Goal: Information Seeking & Learning: Learn about a topic

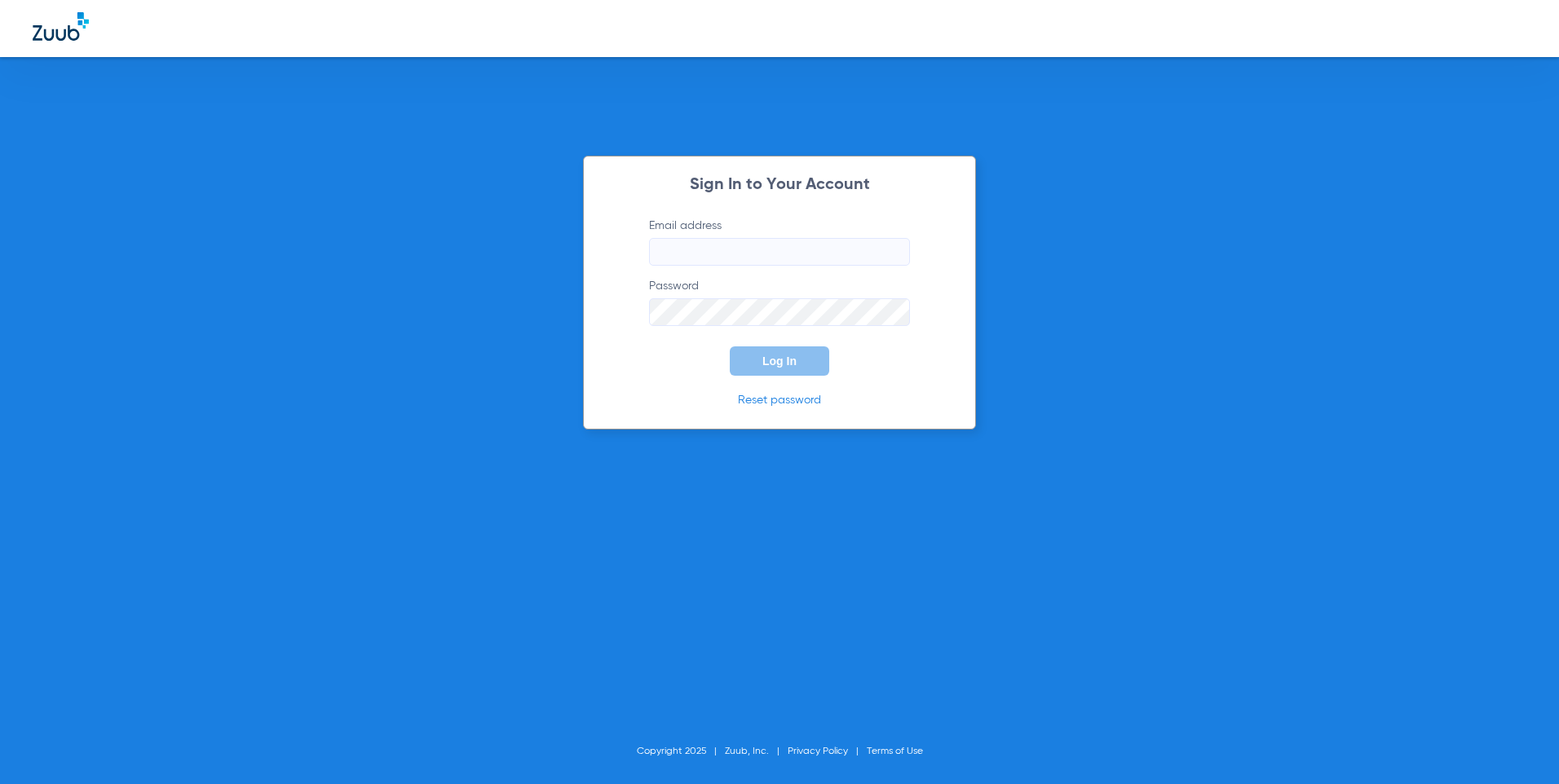
type input "[EMAIL_ADDRESS][DOMAIN_NAME]"
click at [716, 245] on input "[EMAIL_ADDRESS][DOMAIN_NAME]" at bounding box center [779, 251] width 261 height 27
click at [761, 347] on button "Log In" at bounding box center [779, 361] width 99 height 29
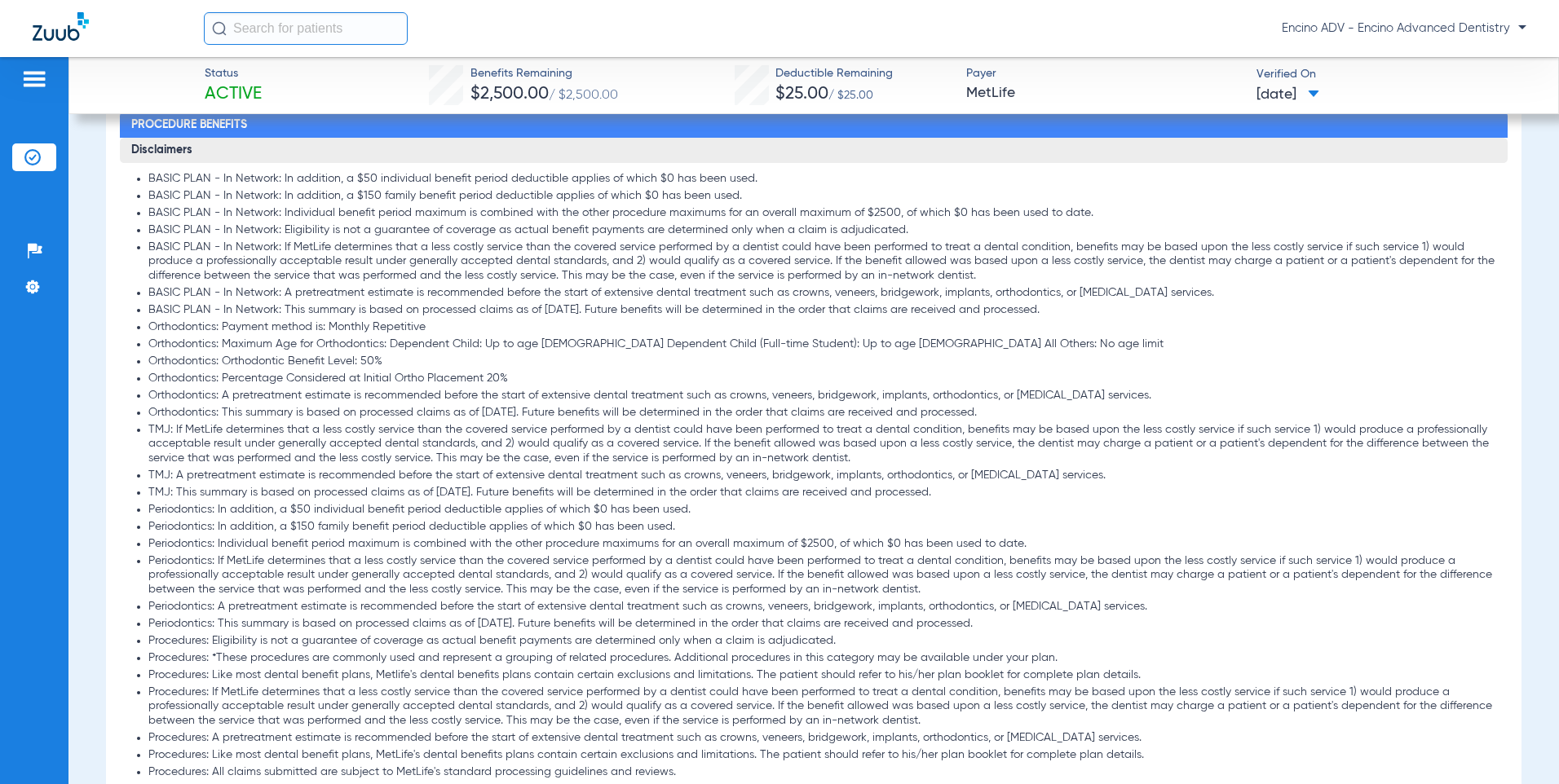
scroll to position [815, 0]
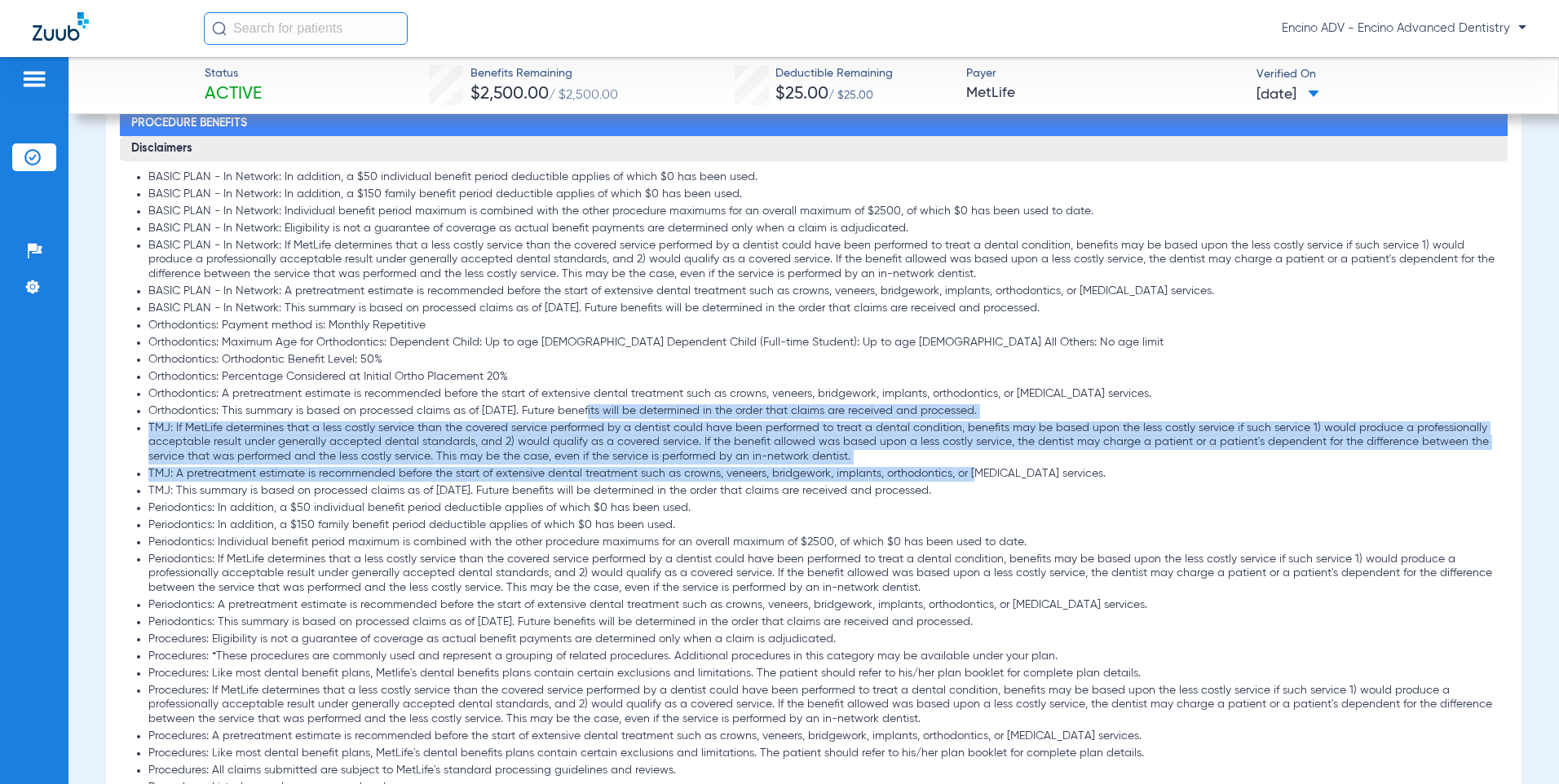
drag, startPoint x: 586, startPoint y: 407, endPoint x: 981, endPoint y: 468, distance: 399.7
click at [981, 468] on ul "BASIC PLAN - In Network: In addition, a $50 individual benefit period deductibl…" at bounding box center [813, 634] width 1364 height 927
click at [362, 470] on li "TMJ: A pretreatment estimate is recommended before the start of extensive denta…" at bounding box center [822, 474] width 1348 height 15
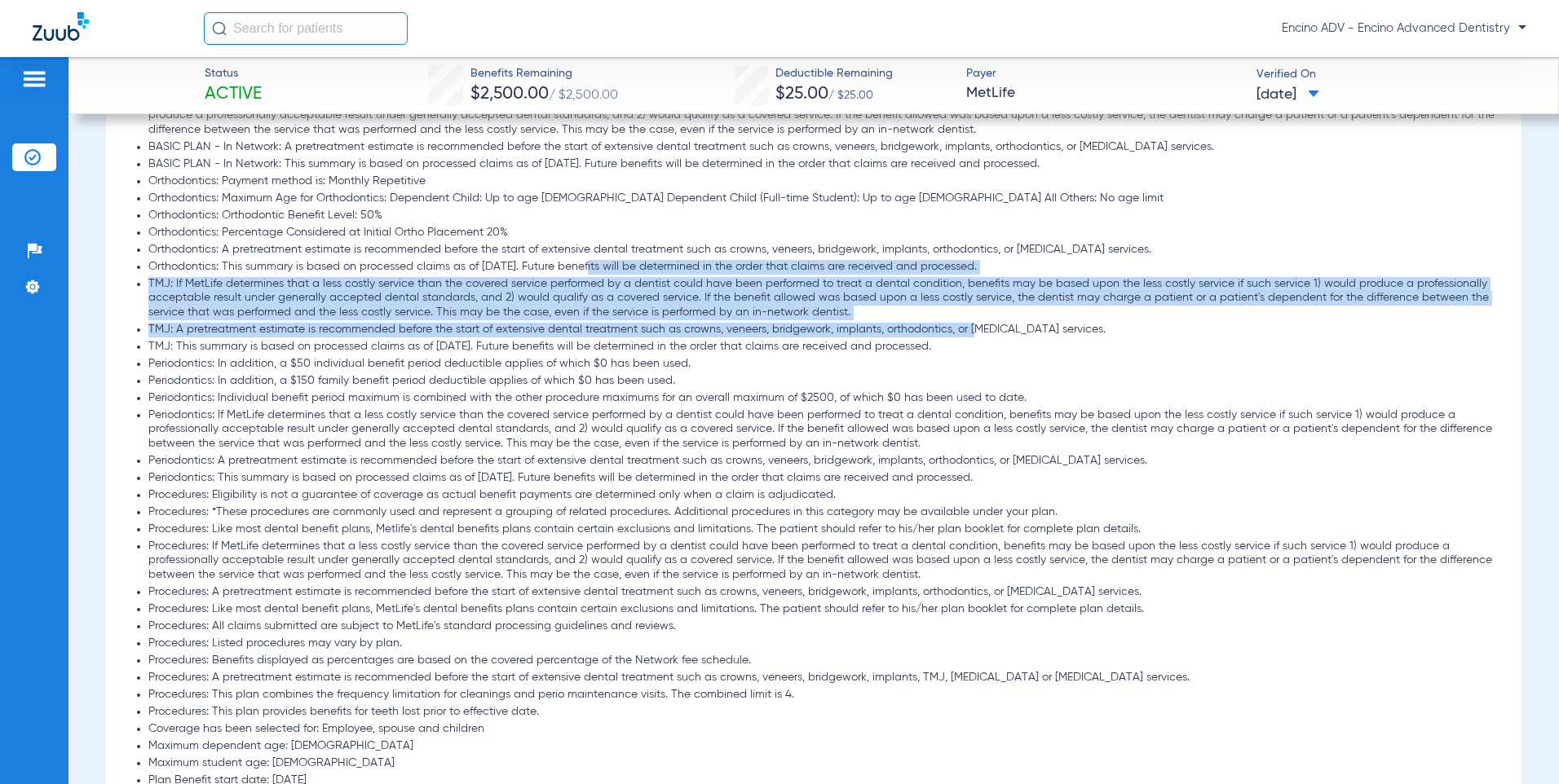
scroll to position [978, 0]
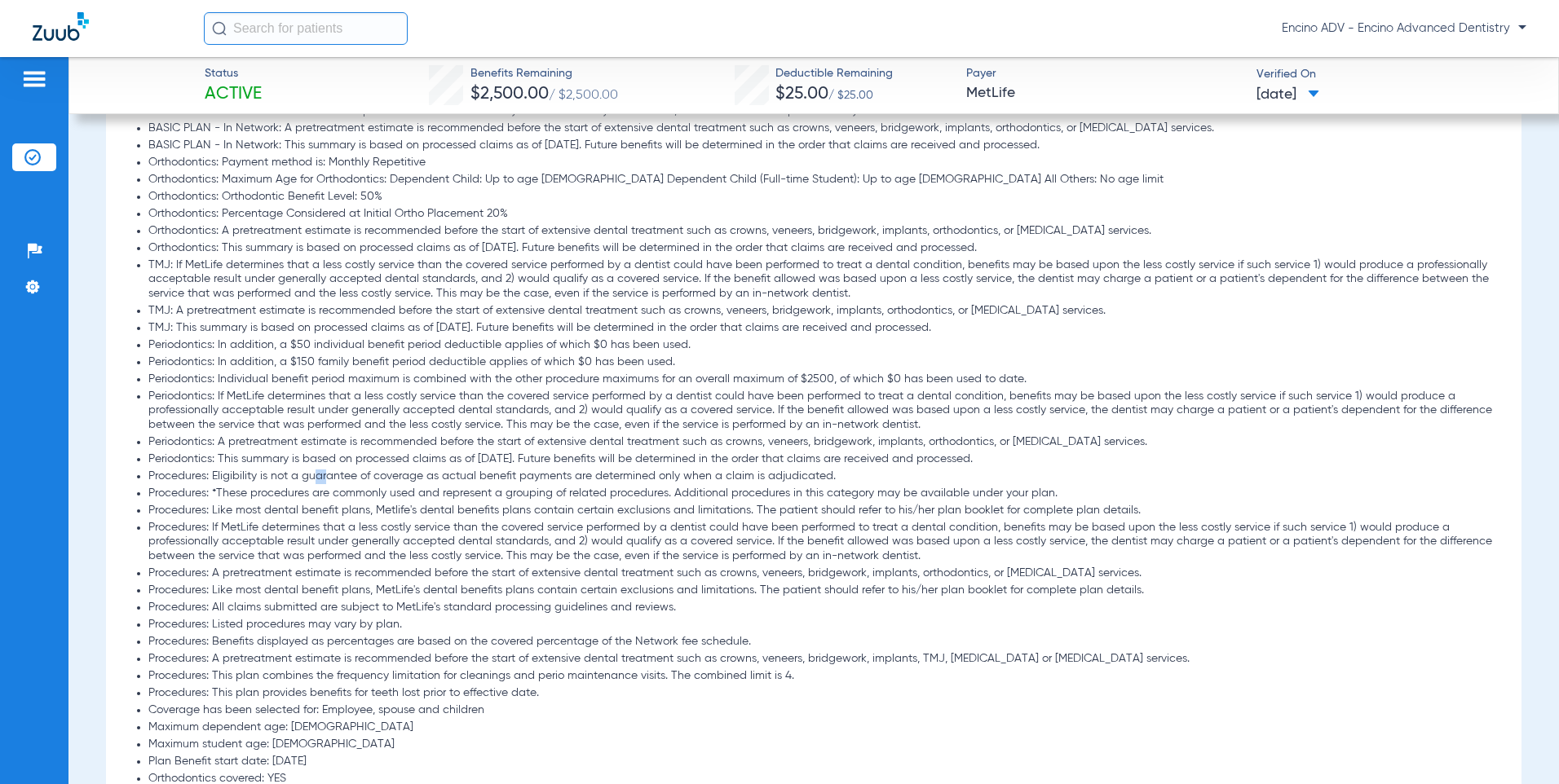
click at [325, 474] on li "Procedures: Eligibility is not a guarantee of coverage as actual benefit paymen…" at bounding box center [822, 476] width 1348 height 15
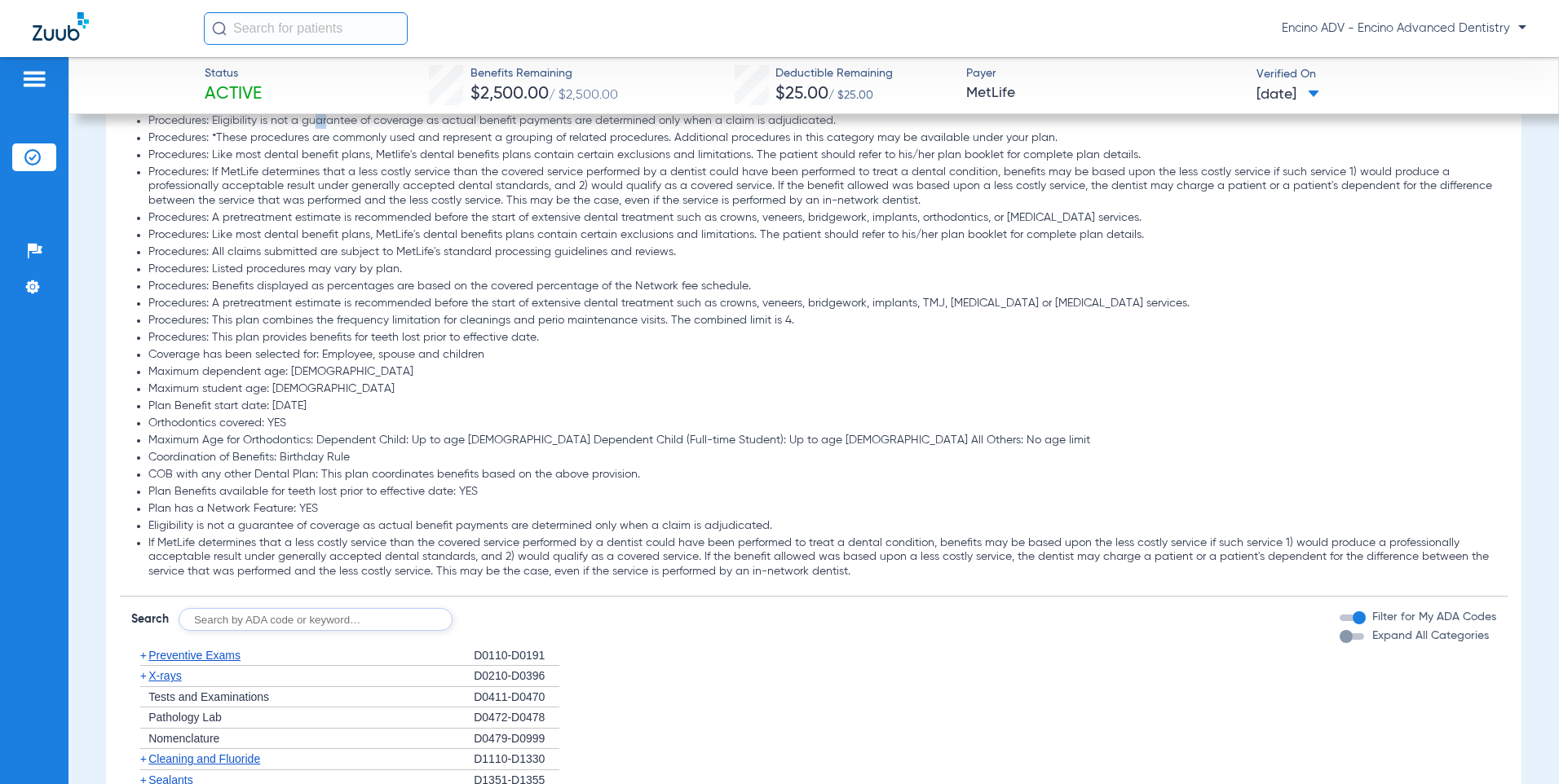
scroll to position [1630, 0]
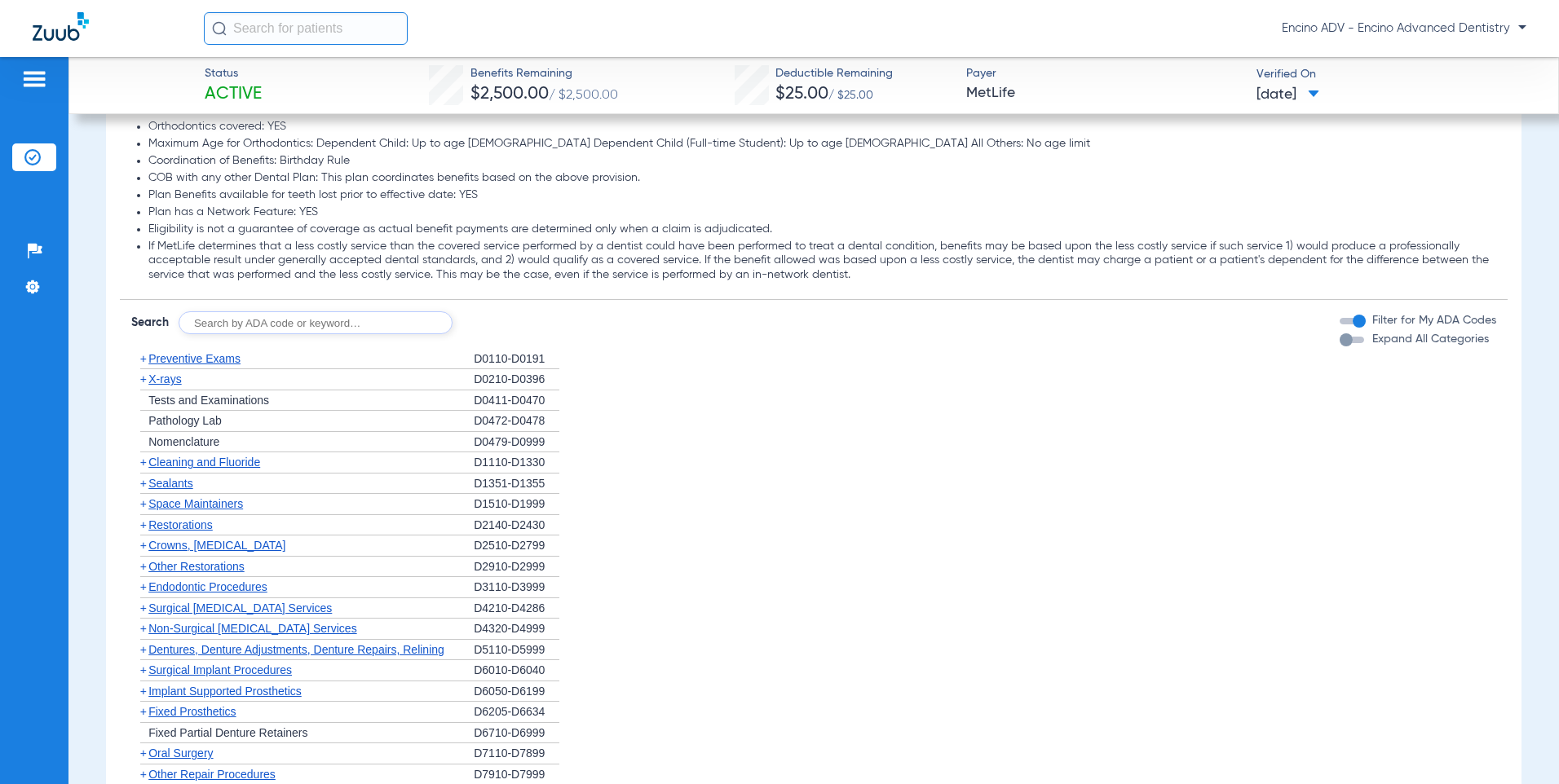
click at [209, 458] on span "Cleaning and Fluoride" at bounding box center [204, 462] width 112 height 13
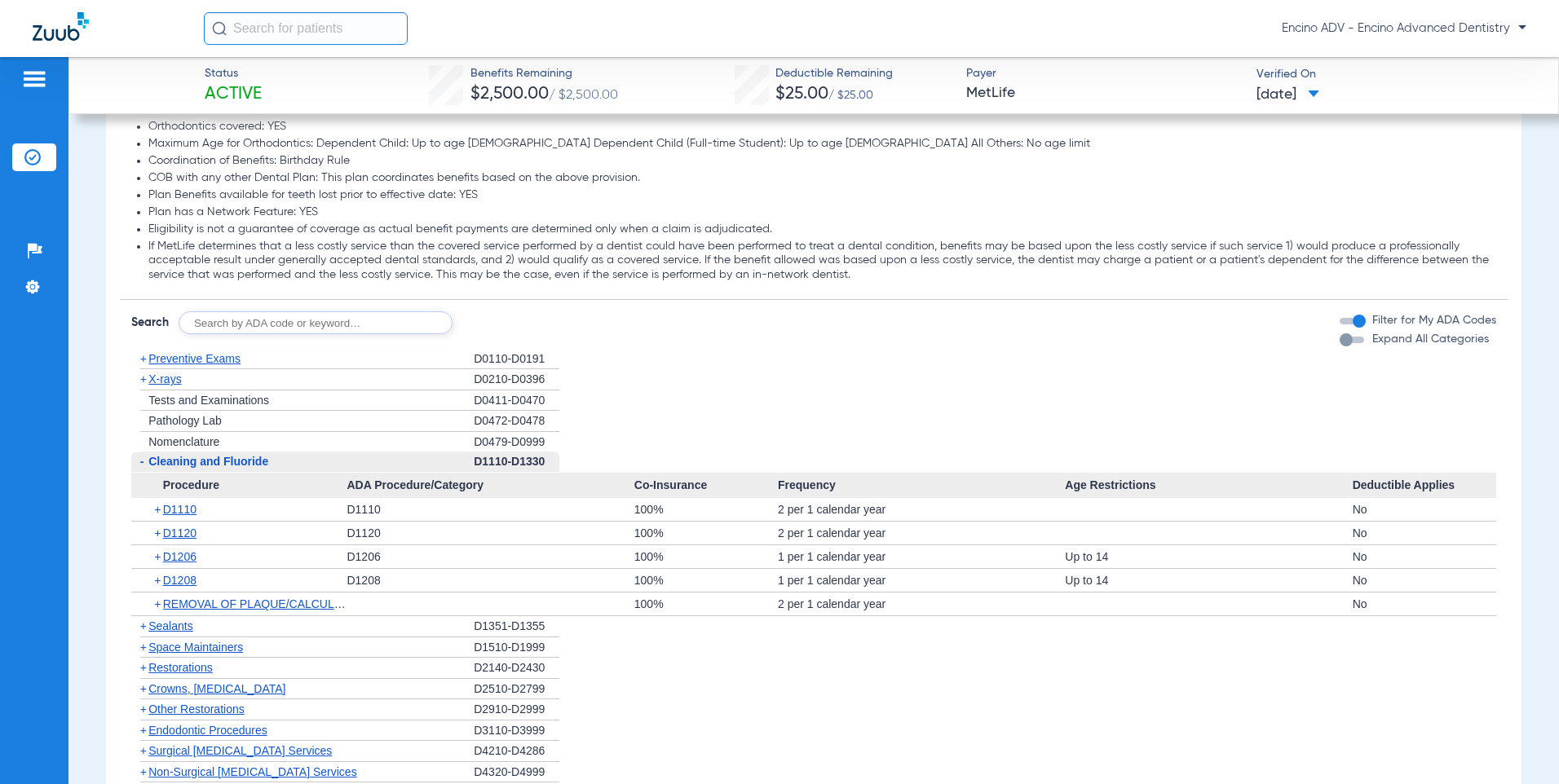
click at [224, 458] on span "Cleaning and Fluoride" at bounding box center [209, 461] width 120 height 13
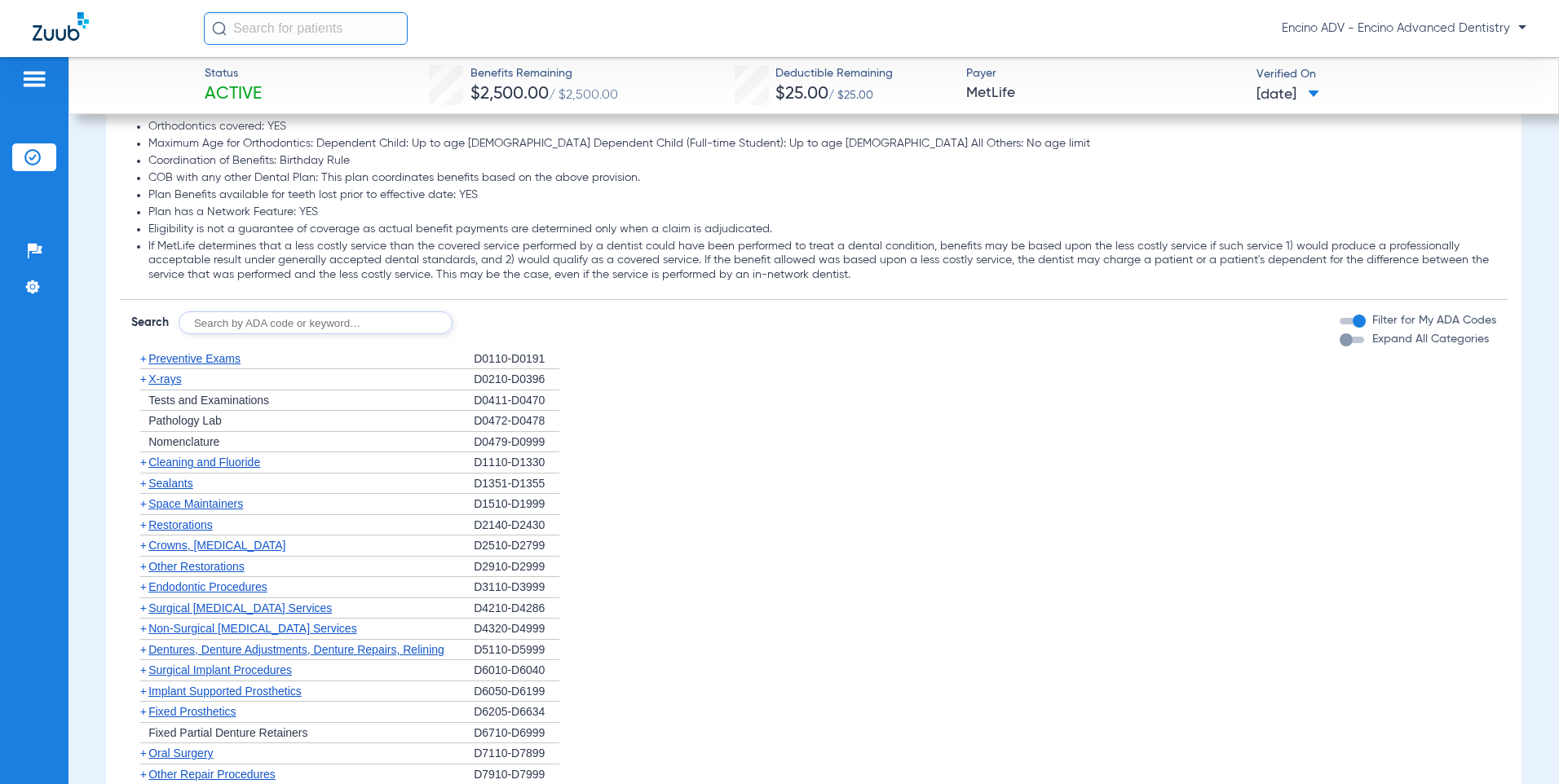
click at [224, 458] on span "Cleaning and Fluoride" at bounding box center [204, 462] width 112 height 13
